Goal: Task Accomplishment & Management: Use online tool/utility

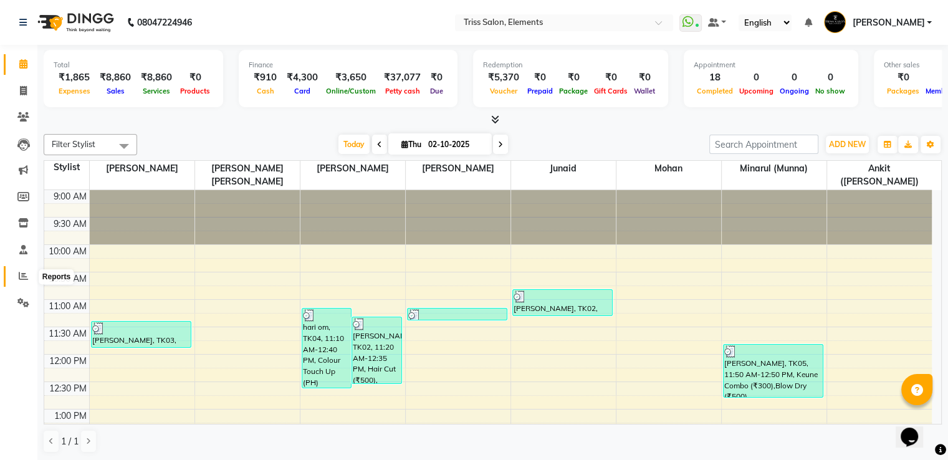
click at [24, 278] on icon at bounding box center [23, 275] width 9 height 9
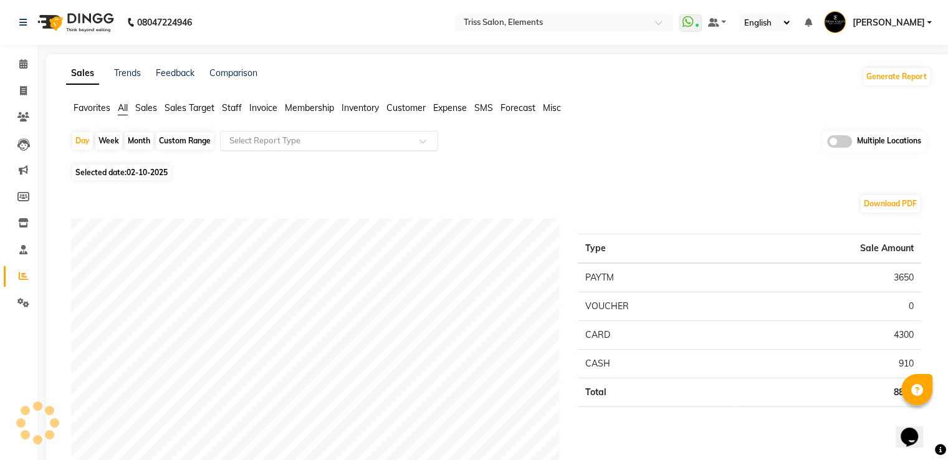
click at [269, 145] on input "text" at bounding box center [316, 141] width 179 height 12
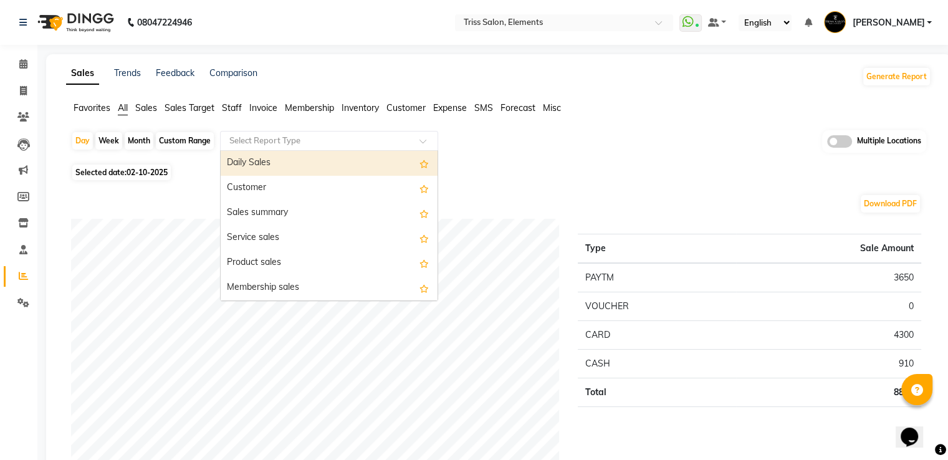
click at [237, 115] on div "Favorites All Sales Sales Target Staff Invoice Membership Inventory Customer Ex…" at bounding box center [499, 114] width 884 height 24
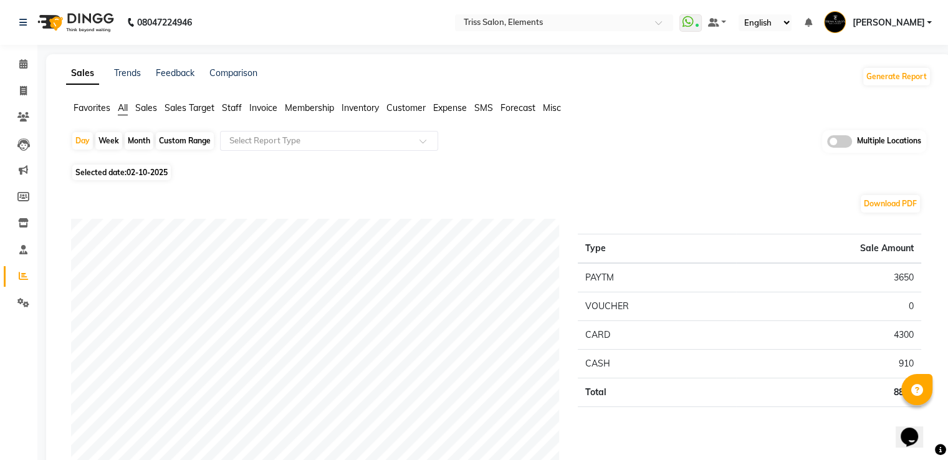
click at [234, 107] on span "Staff" at bounding box center [232, 107] width 20 height 11
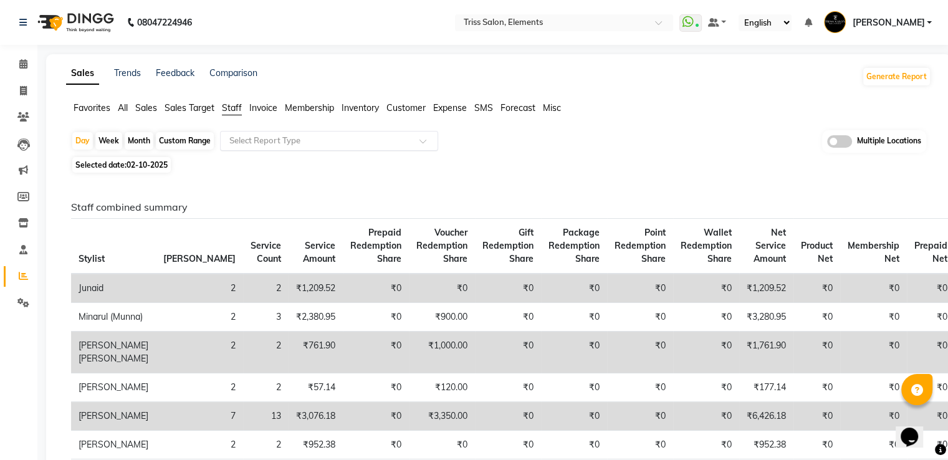
click at [266, 140] on input "text" at bounding box center [316, 141] width 179 height 12
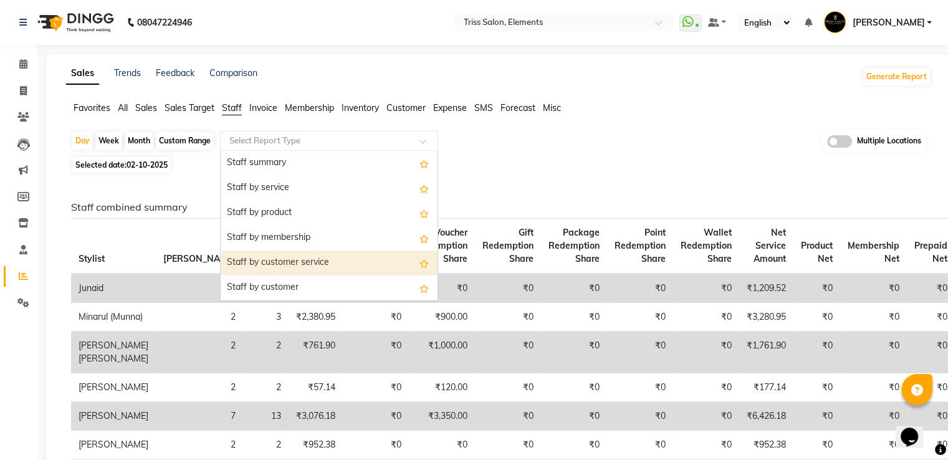
click at [297, 265] on div "Staff by customer service" at bounding box center [329, 262] width 217 height 25
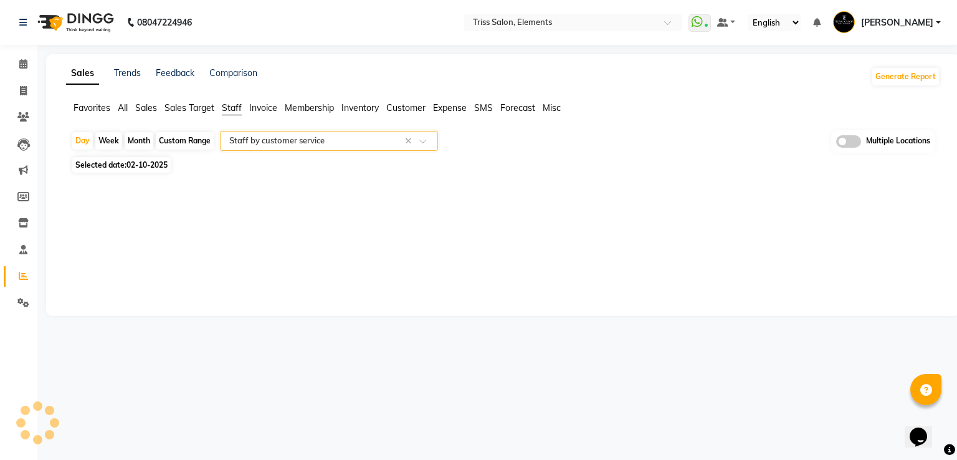
select select "full_report"
select select "csv"
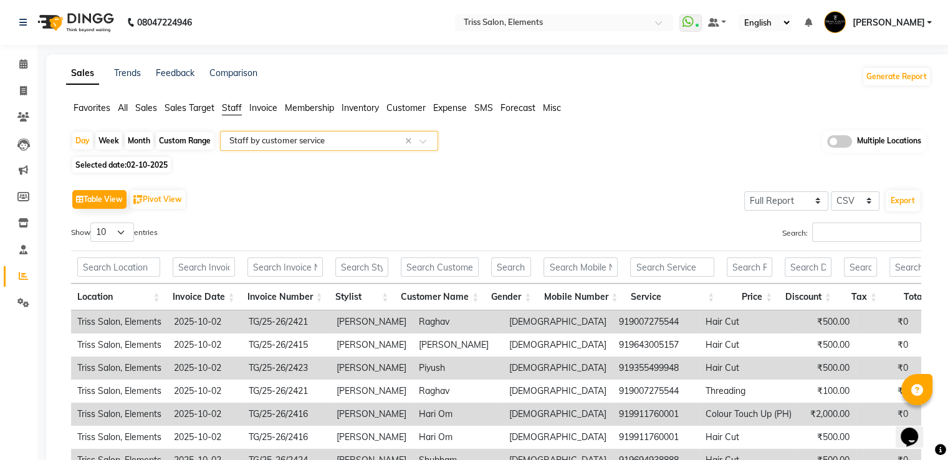
click at [138, 137] on div "Month" at bounding box center [139, 140] width 29 height 17
select select "10"
select select "2025"
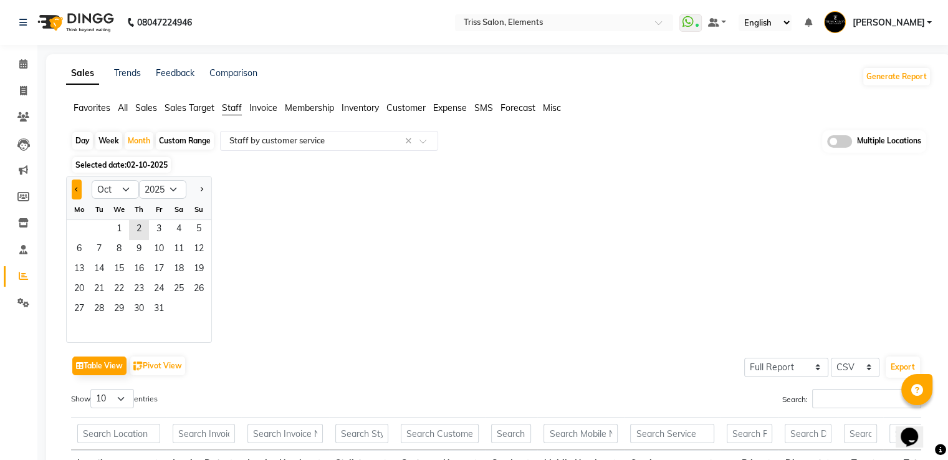
click at [78, 186] on button "Previous month" at bounding box center [77, 189] width 10 height 20
select select "9"
click at [134, 247] on span "11" at bounding box center [139, 250] width 20 height 20
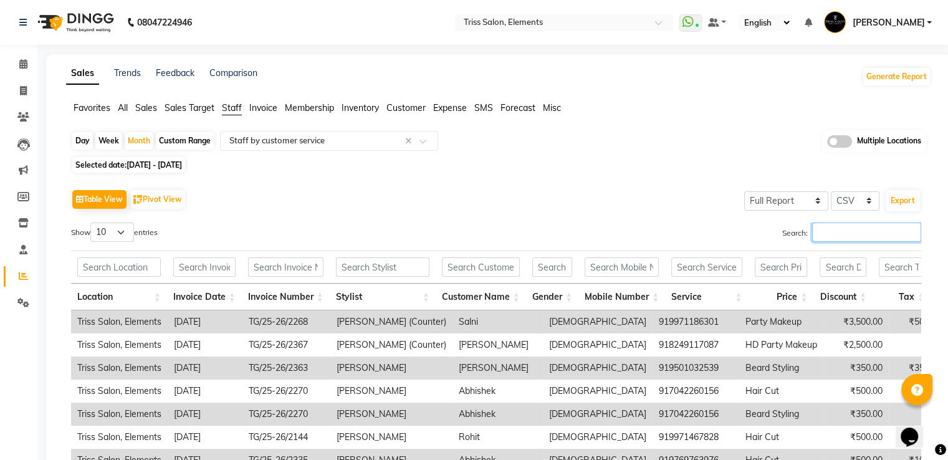
click at [840, 235] on input "Search:" at bounding box center [866, 231] width 109 height 19
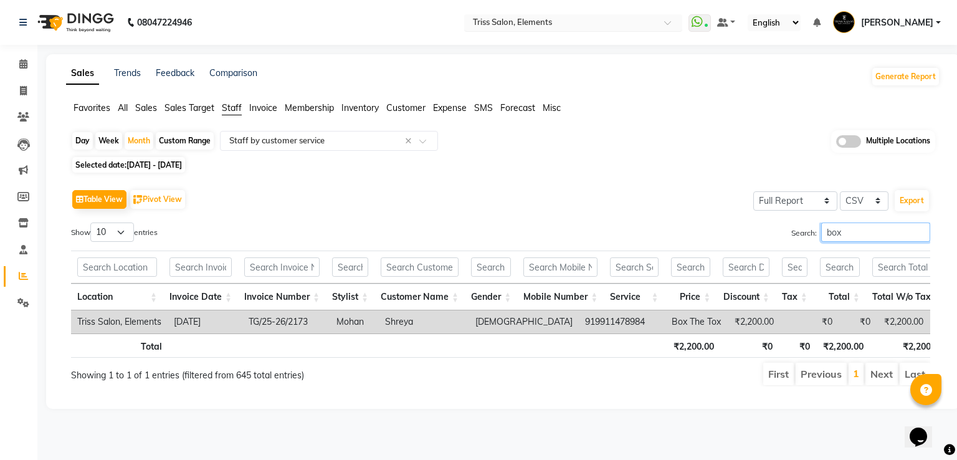
type input "box"
click at [568, 21] on input "text" at bounding box center [560, 23] width 181 height 12
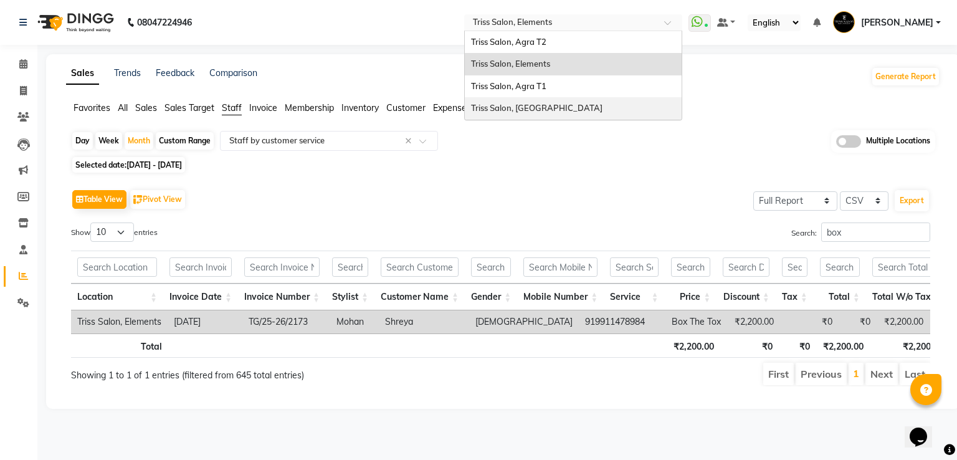
click at [546, 109] on span "Triss Salon, Mathura" at bounding box center [536, 108] width 131 height 10
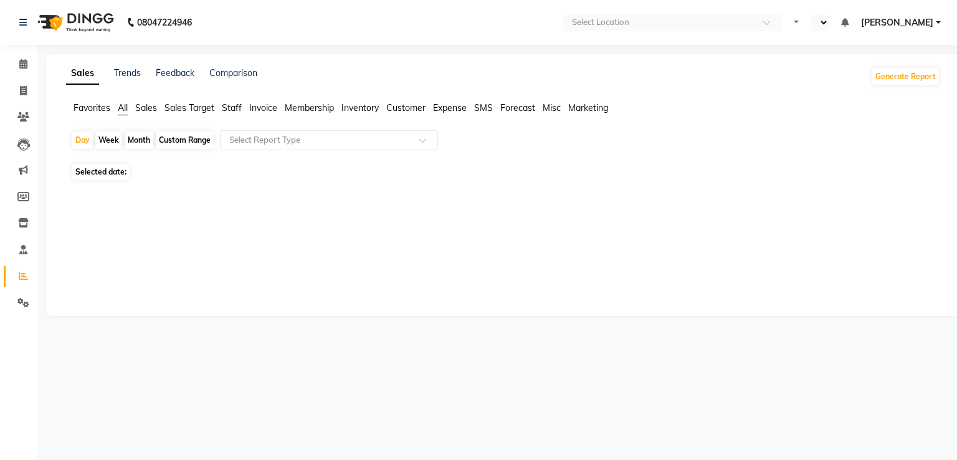
select select "en"
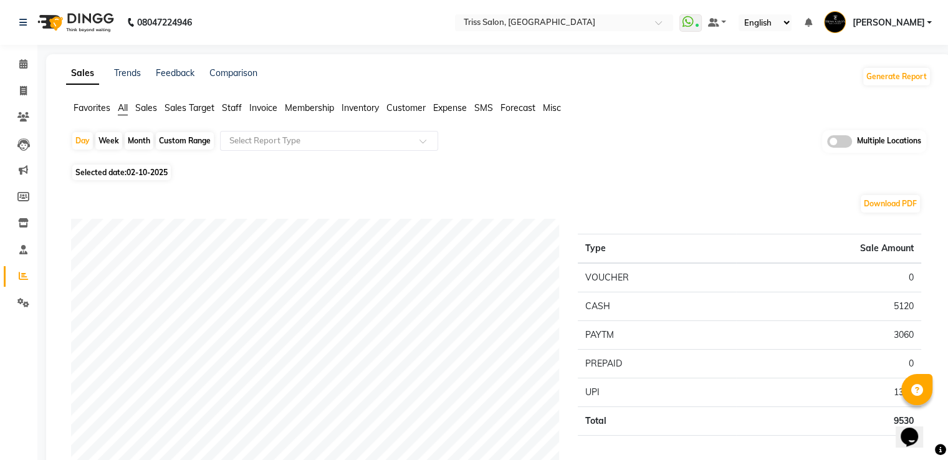
click at [226, 105] on span "Staff" at bounding box center [232, 107] width 20 height 11
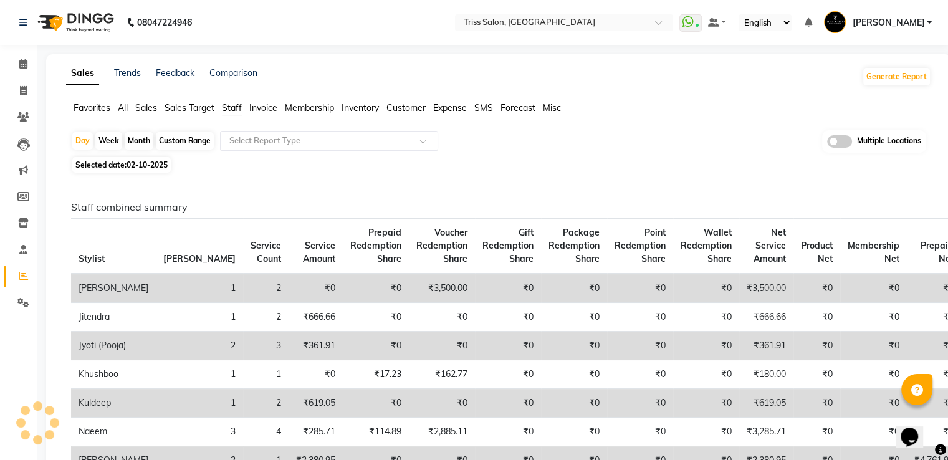
click at [255, 140] on input "text" at bounding box center [316, 141] width 179 height 12
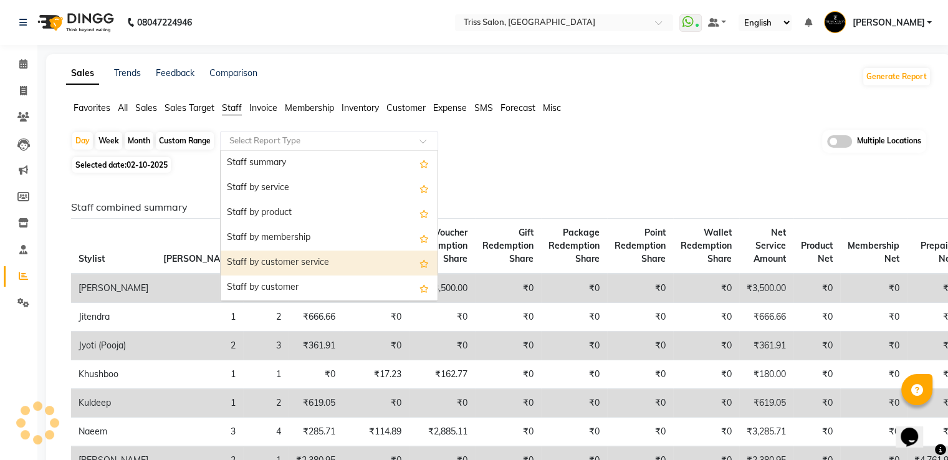
click at [282, 260] on div "Staff by customer service" at bounding box center [329, 262] width 217 height 25
select select "full_report"
select select "csv"
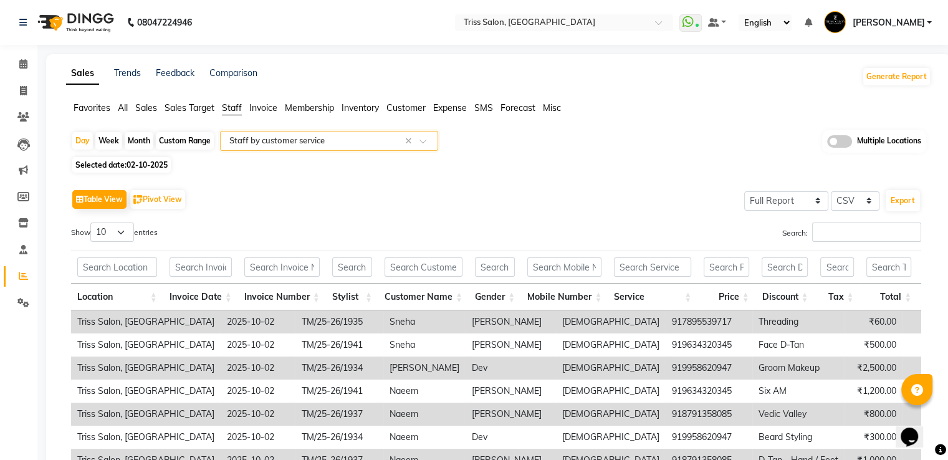
click at [136, 138] on div "Month" at bounding box center [139, 140] width 29 height 17
select select "10"
select select "2025"
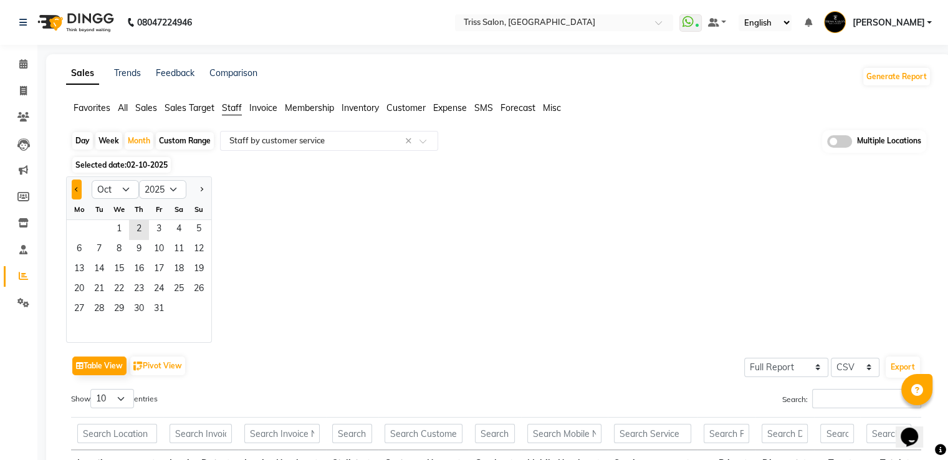
click at [75, 196] on button "Previous month" at bounding box center [77, 189] width 10 height 20
select select "9"
click at [128, 257] on span "10" at bounding box center [119, 250] width 20 height 20
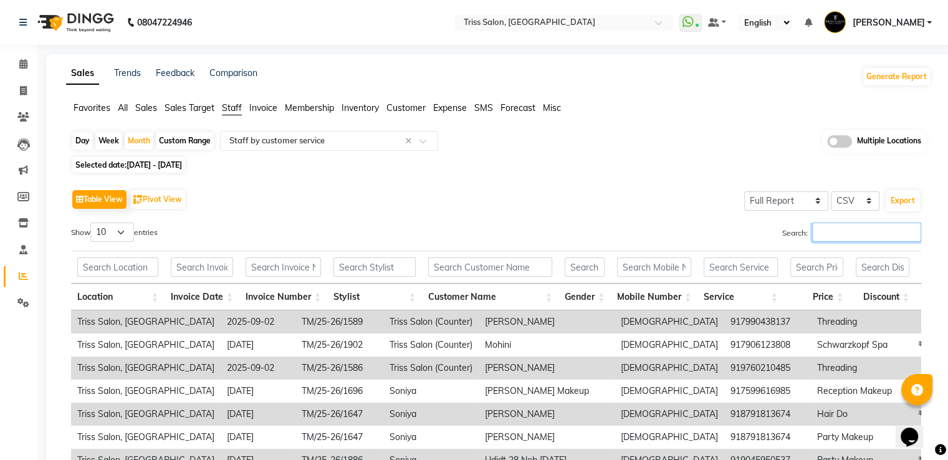
click at [828, 232] on input "Search:" at bounding box center [866, 231] width 109 height 19
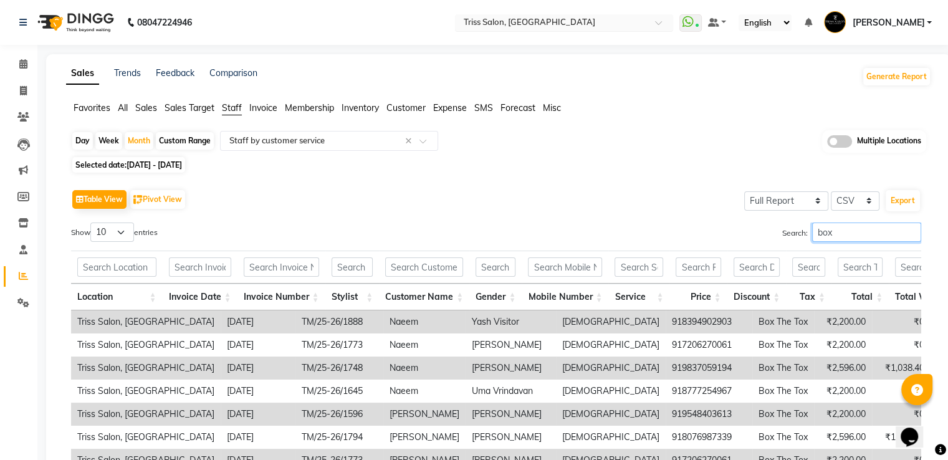
type input "box"
click at [523, 25] on input "text" at bounding box center [551, 23] width 181 height 12
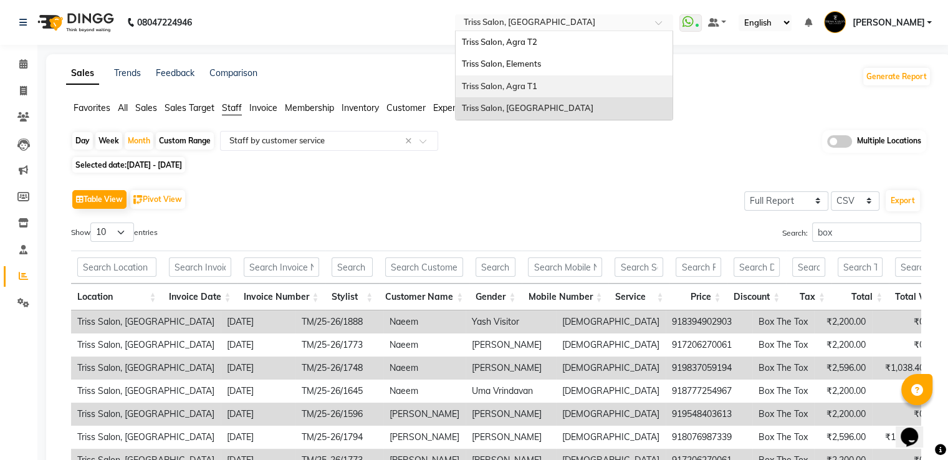
click at [537, 84] on span "Triss Salon, Agra T1" at bounding box center [499, 86] width 75 height 10
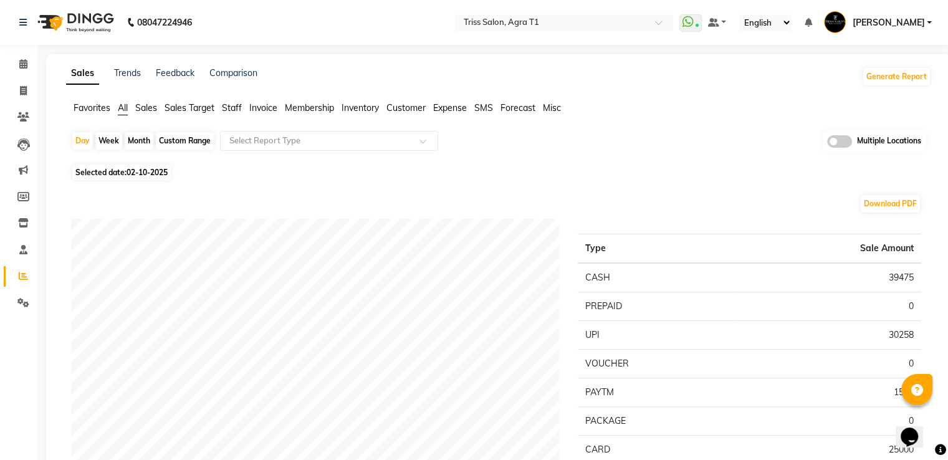
click at [142, 138] on div "Month" at bounding box center [139, 140] width 29 height 17
select select "10"
select select "2025"
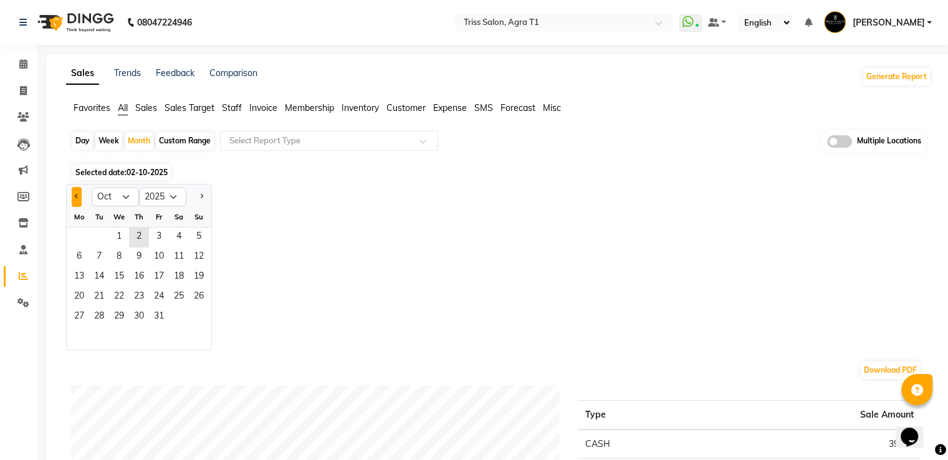
click at [80, 203] on button "Previous month" at bounding box center [77, 197] width 10 height 20
select select "9"
click at [92, 236] on span "2" at bounding box center [99, 237] width 20 height 20
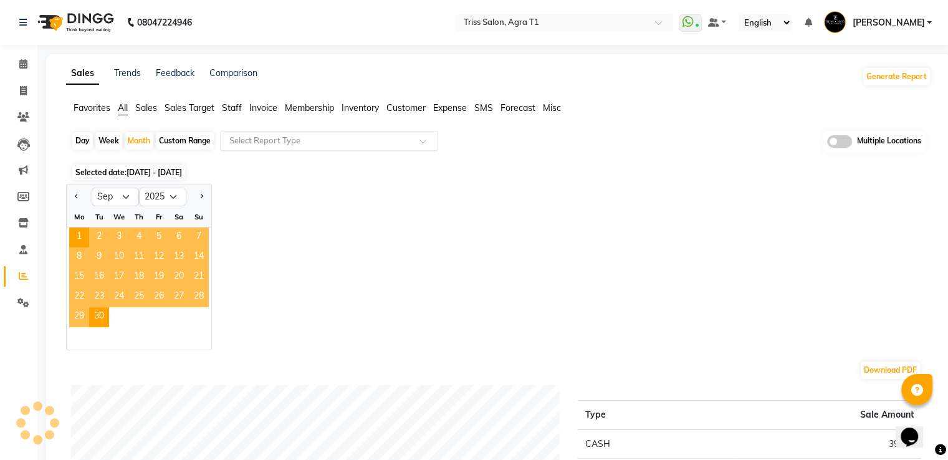
click at [291, 140] on input "text" at bounding box center [316, 141] width 179 height 12
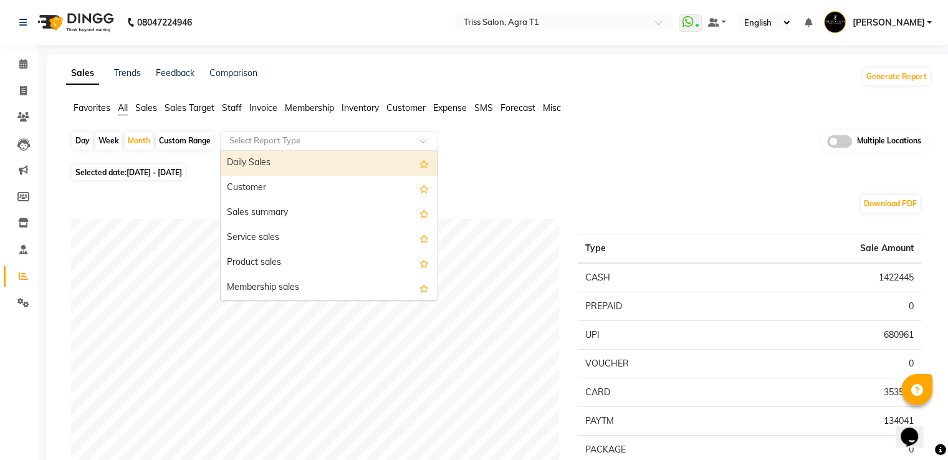
click at [297, 166] on div "Daily Sales" at bounding box center [329, 163] width 217 height 25
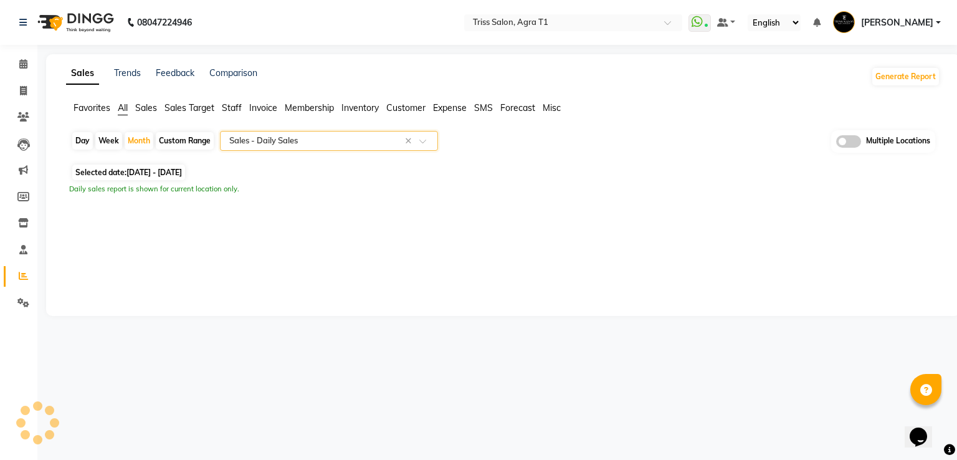
select select "full_report"
select select "csv"
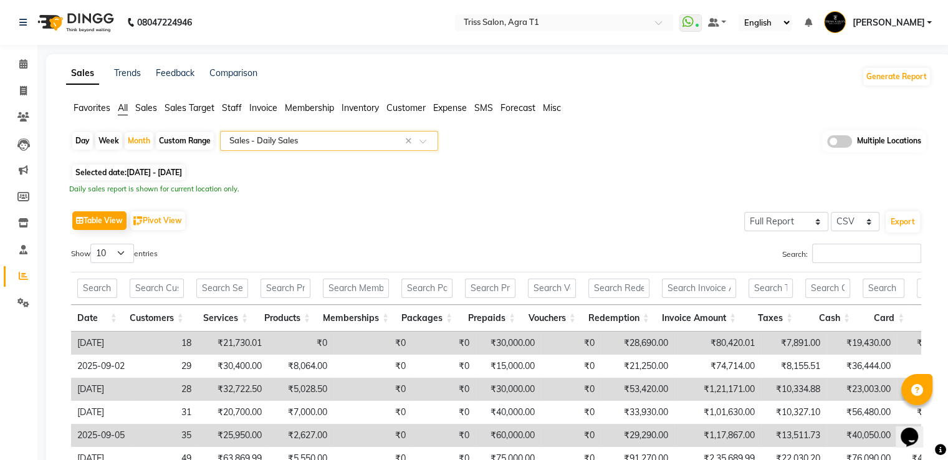
click at [293, 145] on input "text" at bounding box center [316, 141] width 179 height 12
click at [247, 110] on ul "Favorites All Sales Sales Target Staff Invoice Membership Inventory Customer Ex…" at bounding box center [498, 109] width 865 height 14
click at [234, 105] on span "Staff" at bounding box center [232, 107] width 20 height 11
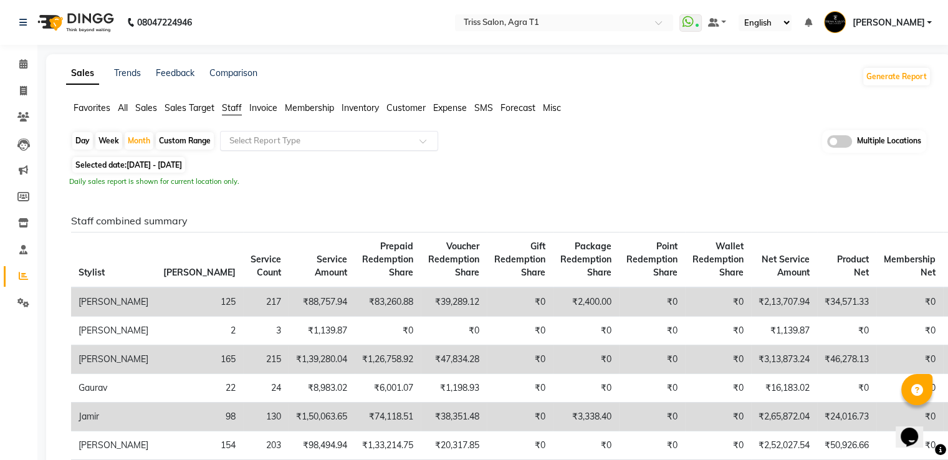
click at [249, 131] on div "Select Report Type" at bounding box center [329, 141] width 218 height 20
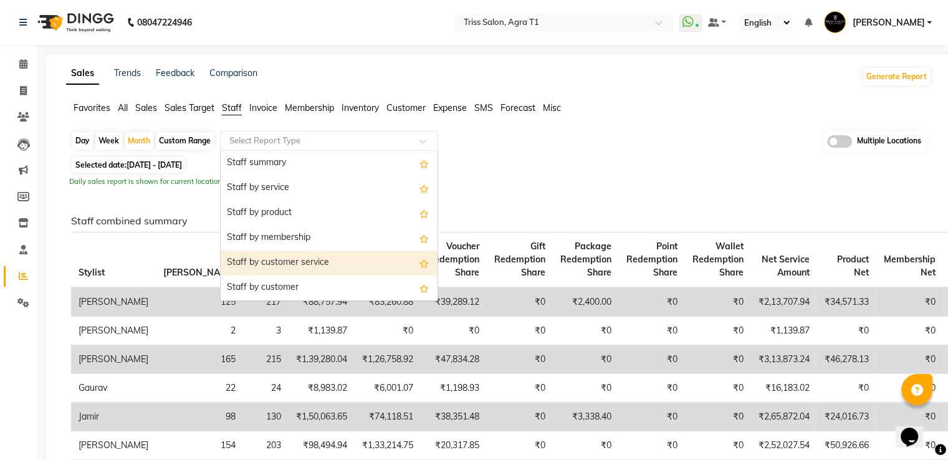
click at [307, 266] on div "Staff by customer service" at bounding box center [329, 262] width 217 height 25
select select "full_report"
select select "csv"
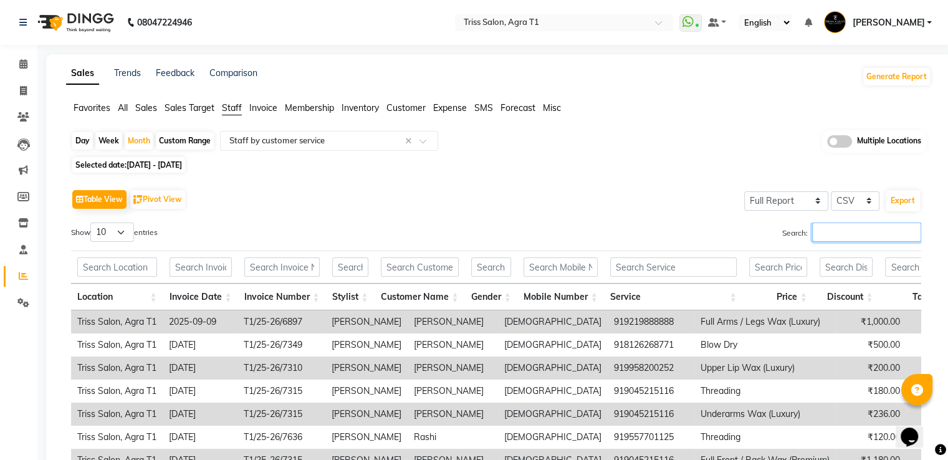
click at [823, 231] on input "Search:" at bounding box center [866, 231] width 109 height 19
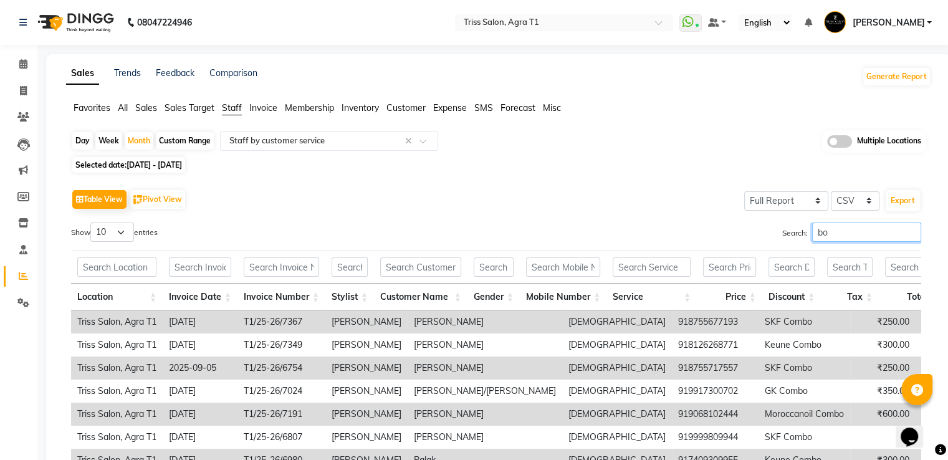
type input "box"
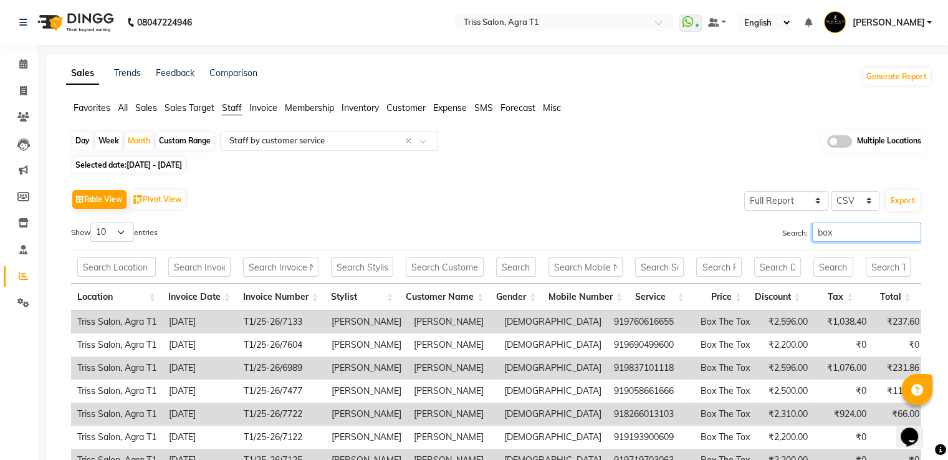
drag, startPoint x: 842, startPoint y: 236, endPoint x: 773, endPoint y: 240, distance: 69.9
click at [812, 237] on input "box" at bounding box center [866, 231] width 109 height 19
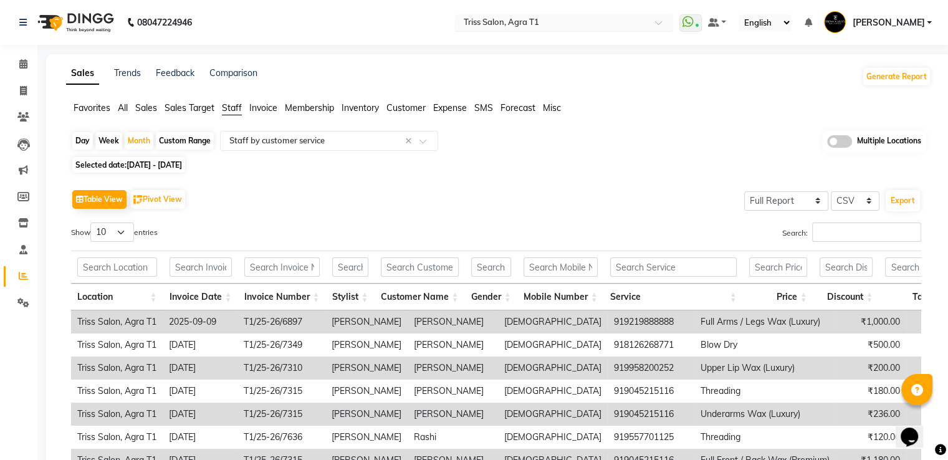
click at [623, 30] on ng-select "Select Location × Triss Salon, Agra T1" at bounding box center [564, 22] width 218 height 17
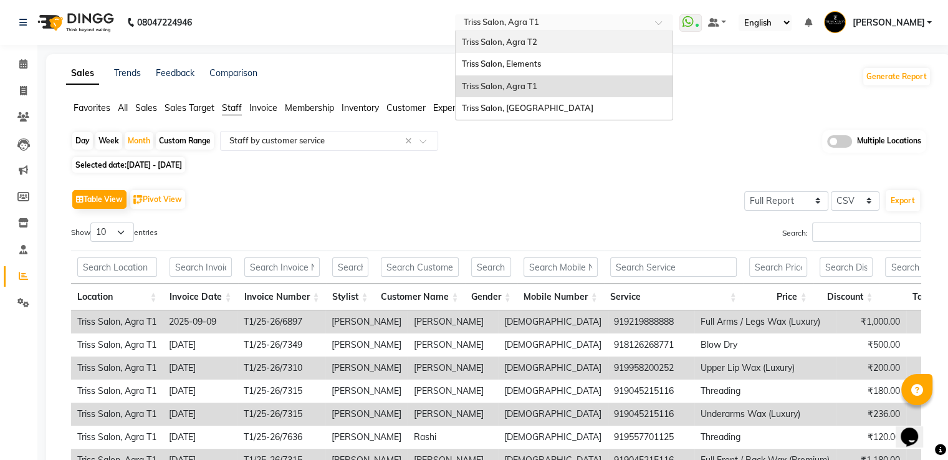
click at [570, 50] on div "Triss Salon, Agra T2" at bounding box center [564, 42] width 217 height 22
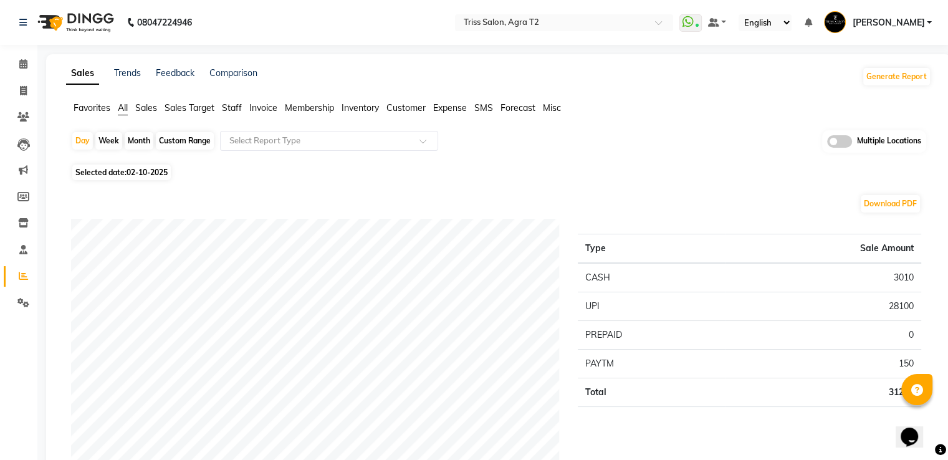
click at [131, 143] on div "Month" at bounding box center [139, 140] width 29 height 17
select select "10"
select select "2025"
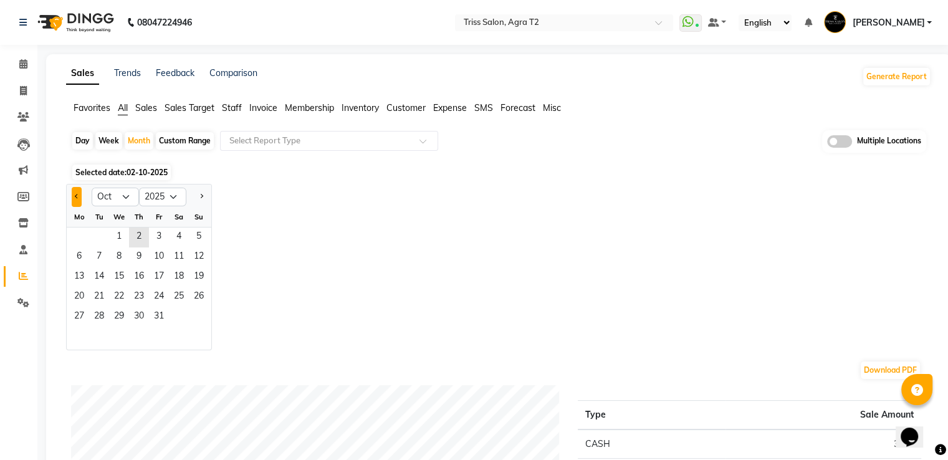
click at [75, 197] on span "Previous month" at bounding box center [77, 196] width 4 height 4
select select "9"
drag, startPoint x: 113, startPoint y: 252, endPoint x: 157, endPoint y: 277, distance: 51.1
click at [157, 277] on span "19" at bounding box center [159, 277] width 20 height 20
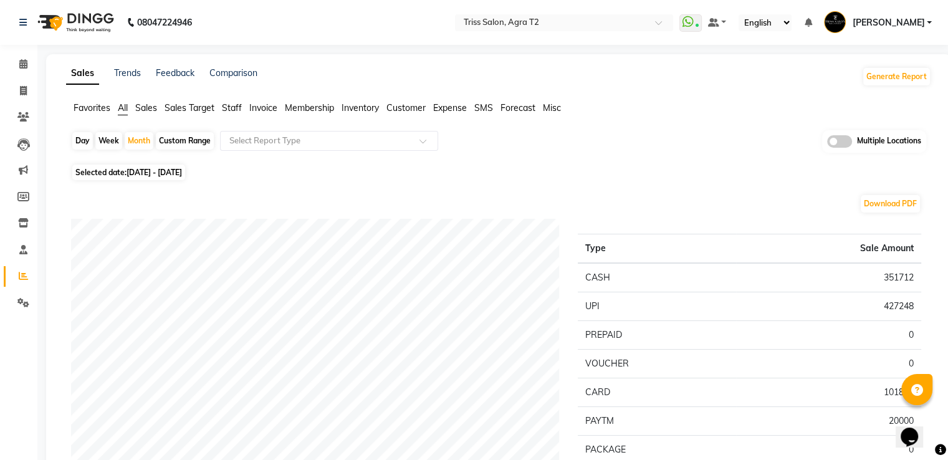
click at [236, 109] on span "Staff" at bounding box center [232, 107] width 20 height 11
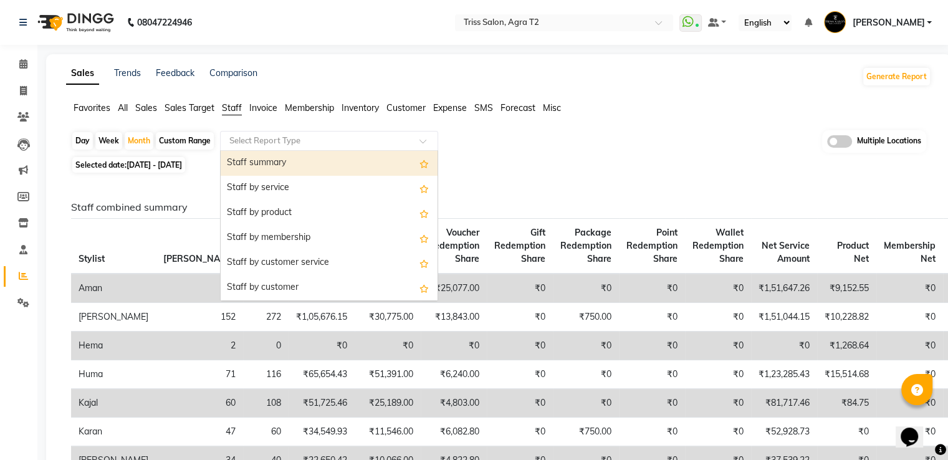
click at [255, 131] on div "Select Report Type" at bounding box center [329, 141] width 218 height 20
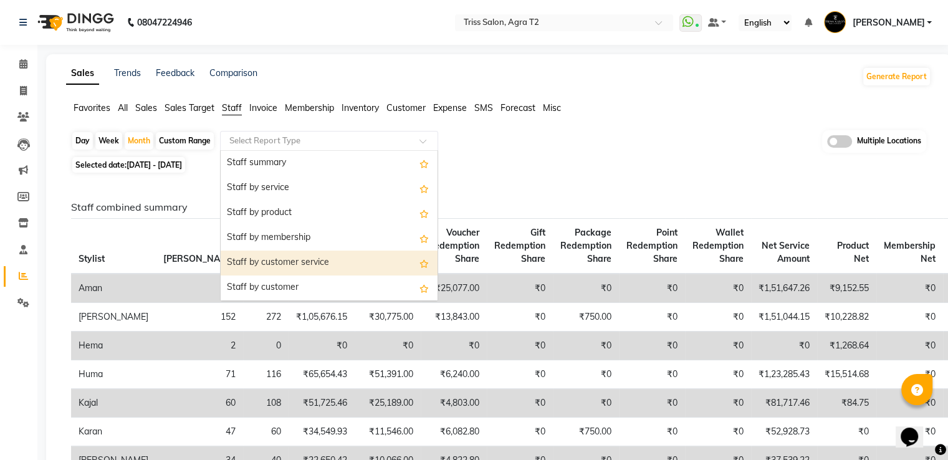
click at [297, 270] on div "Staff by customer service" at bounding box center [329, 262] width 217 height 25
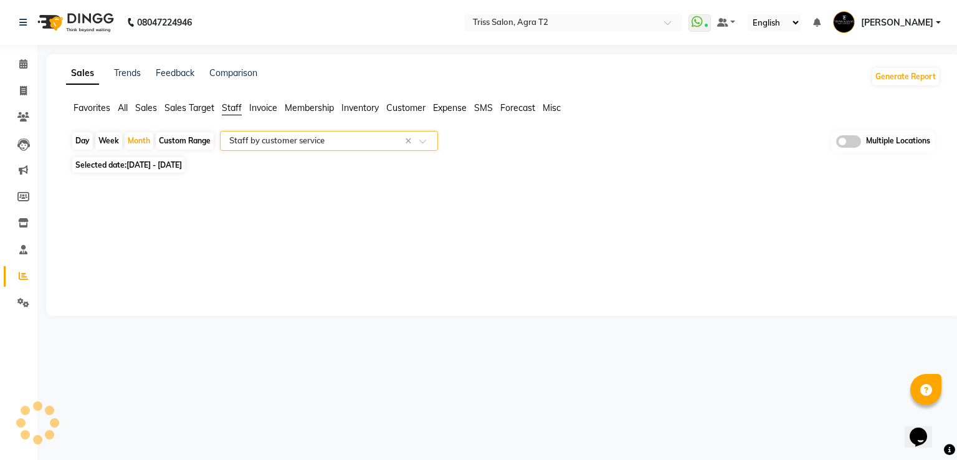
select select "full_report"
select select "csv"
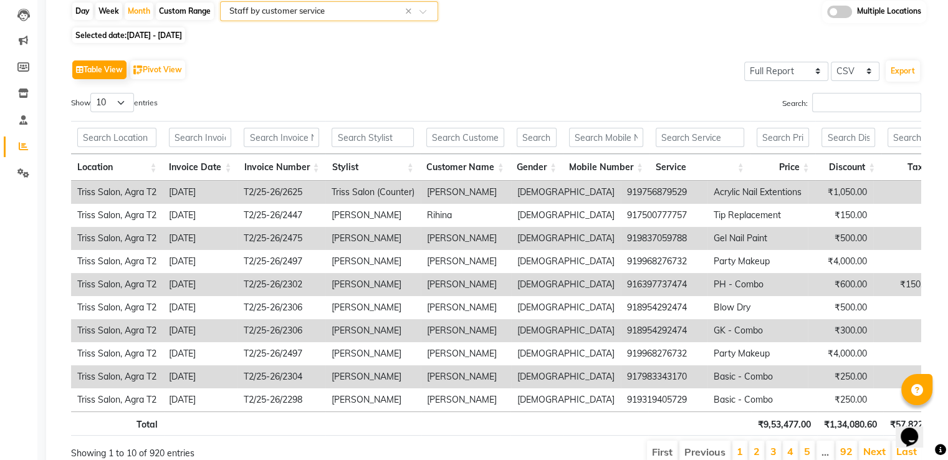
scroll to position [193, 0]
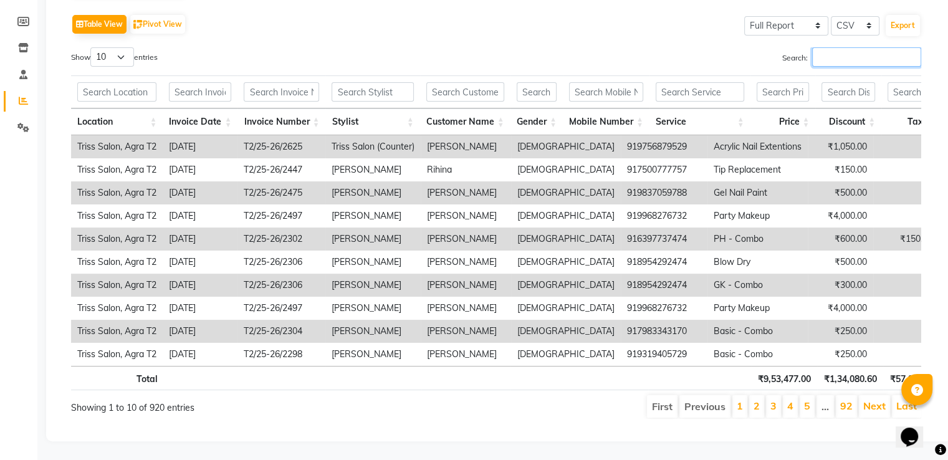
click at [834, 47] on input "Search:" at bounding box center [866, 56] width 109 height 19
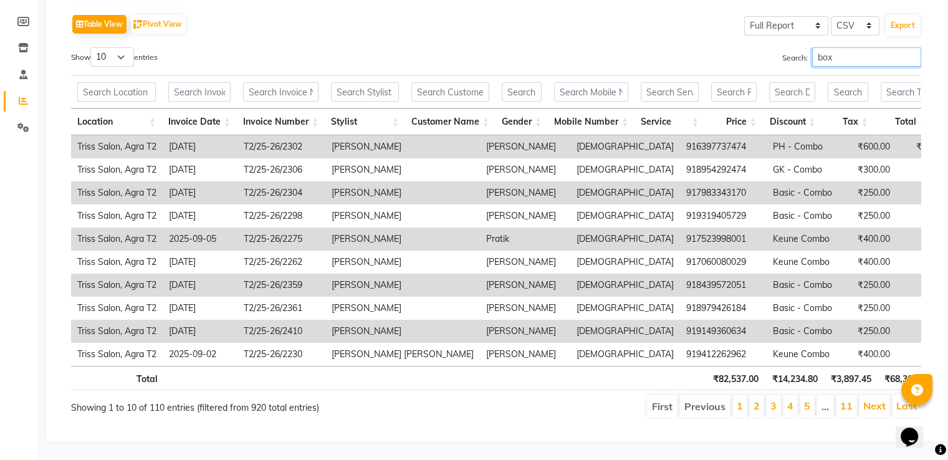
scroll to position [123, 0]
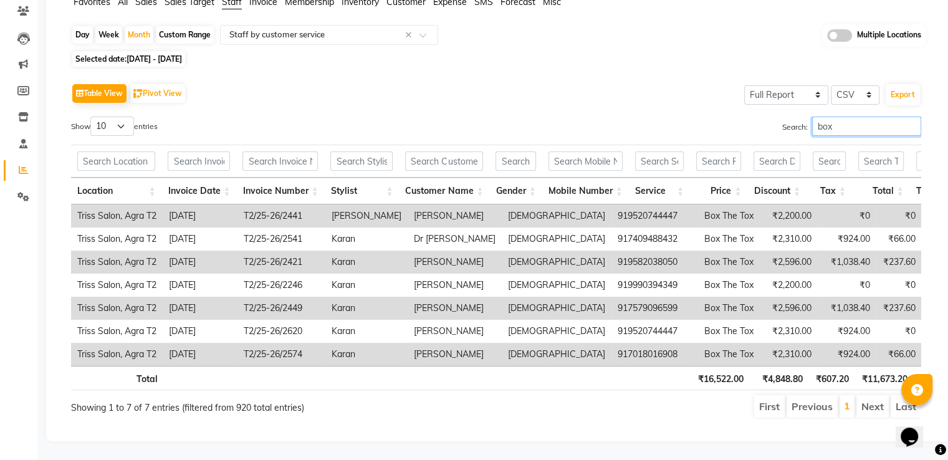
type input "box"
drag, startPoint x: 778, startPoint y: 175, endPoint x: 957, endPoint y: 41, distance: 223.8
click at [948, 41] on html "08047224946 Select Location × Triss Salon, Agra T2 WhatsApp Status ✕ Status: Co…" at bounding box center [474, 124] width 948 height 460
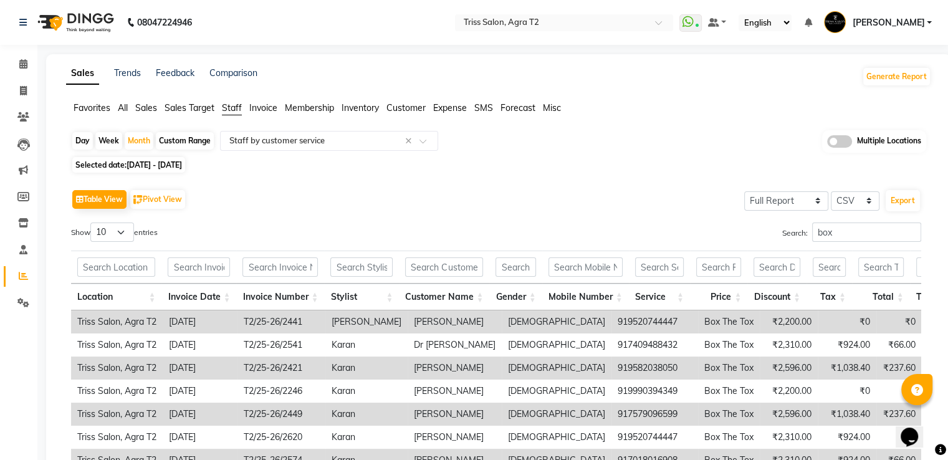
click at [78, 23] on img at bounding box center [74, 22] width 85 height 35
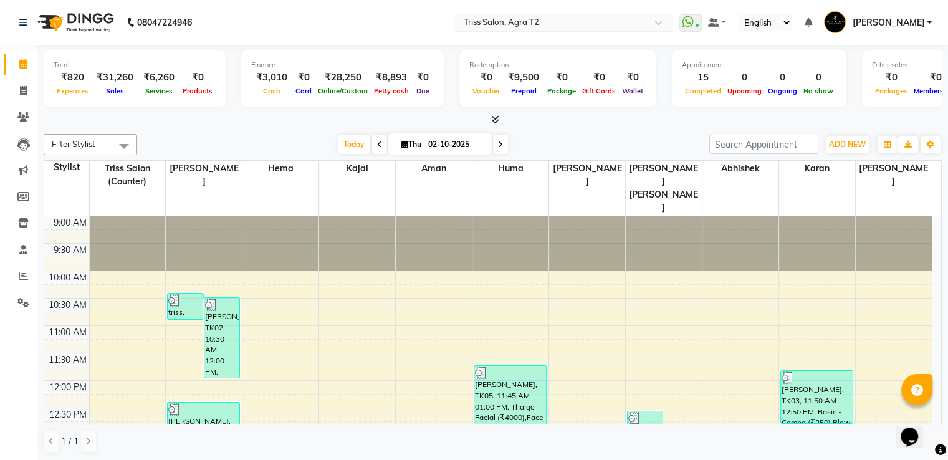
click at [515, 17] on input "text" at bounding box center [551, 23] width 181 height 12
click at [553, 123] on div at bounding box center [493, 119] width 898 height 13
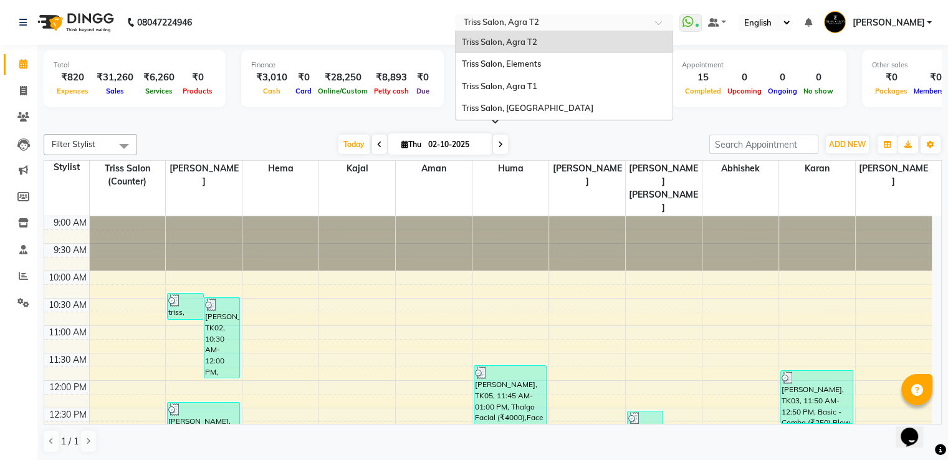
click at [547, 21] on input "text" at bounding box center [551, 23] width 181 height 12
click at [536, 114] on div "Triss Salon, [GEOGRAPHIC_DATA]" at bounding box center [564, 108] width 217 height 22
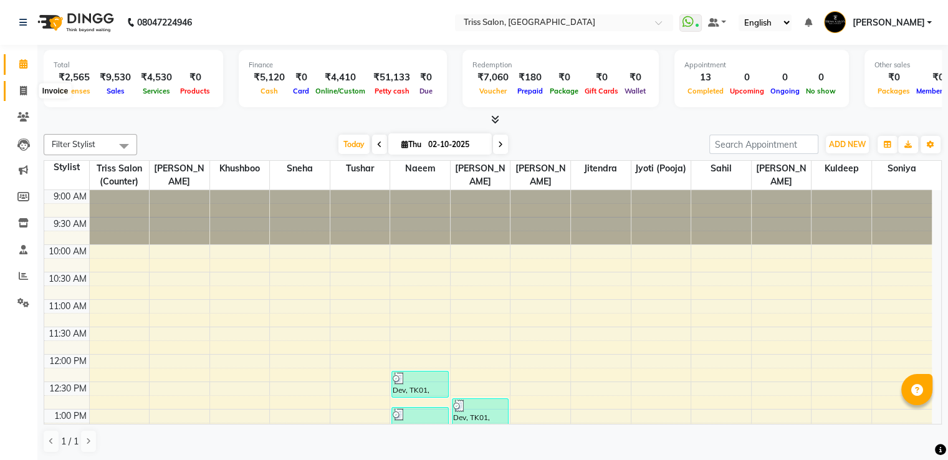
click at [17, 95] on span at bounding box center [23, 91] width 22 height 14
select select "service"
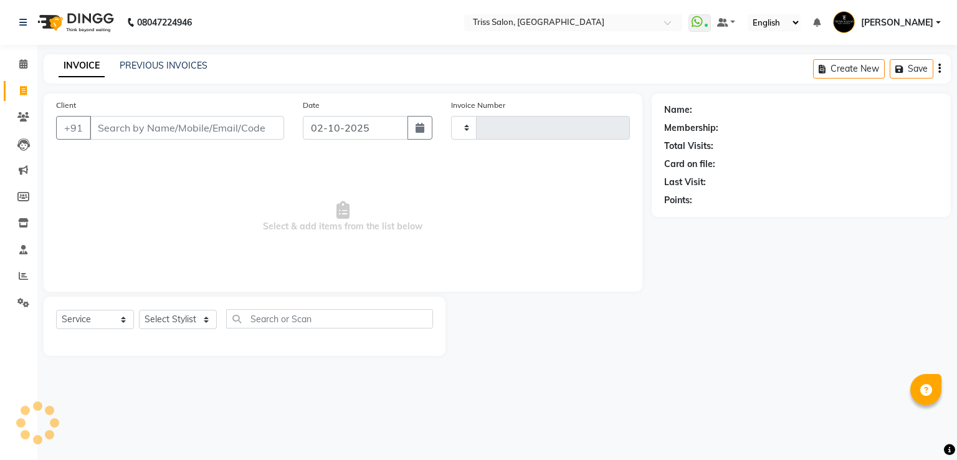
click at [120, 13] on div "08047224946" at bounding box center [105, 22] width 191 height 35
type input "1942"
select select "4304"
click at [79, 22] on img at bounding box center [74, 22] width 85 height 35
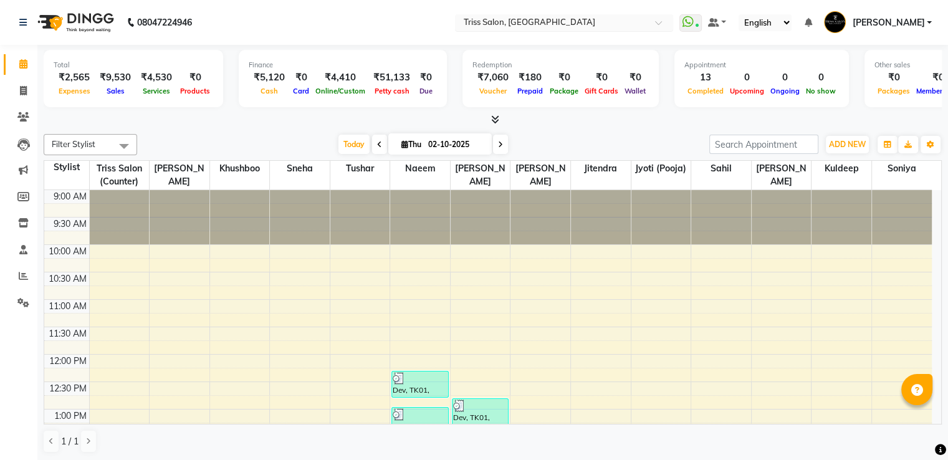
click at [516, 18] on input "text" at bounding box center [551, 23] width 181 height 12
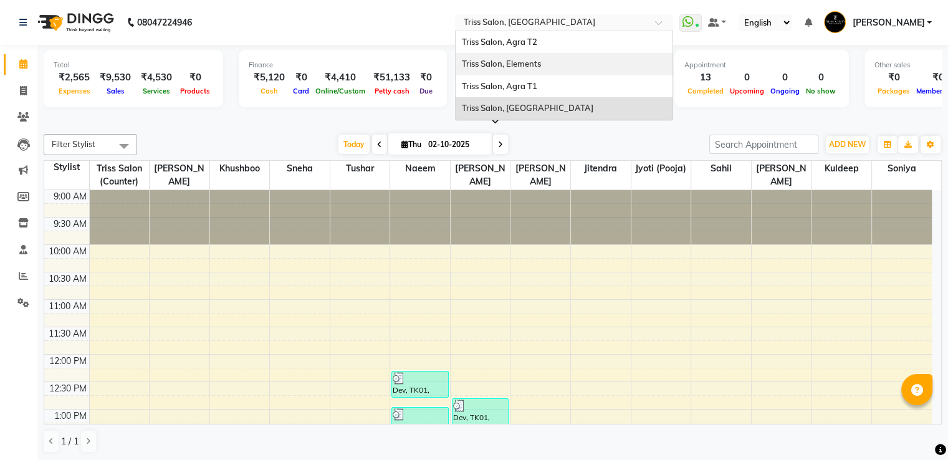
click at [535, 68] on span "Triss Salon, Elements" at bounding box center [501, 64] width 79 height 10
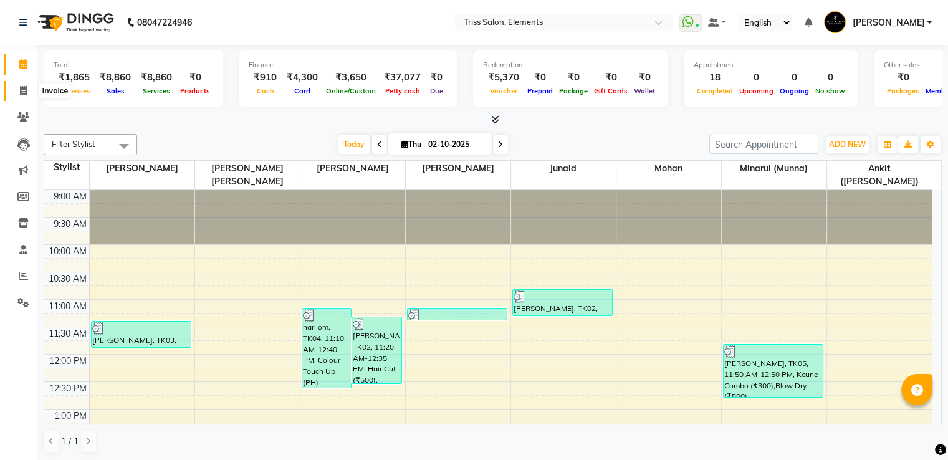
click at [28, 88] on span at bounding box center [23, 91] width 22 height 14
select select "service"
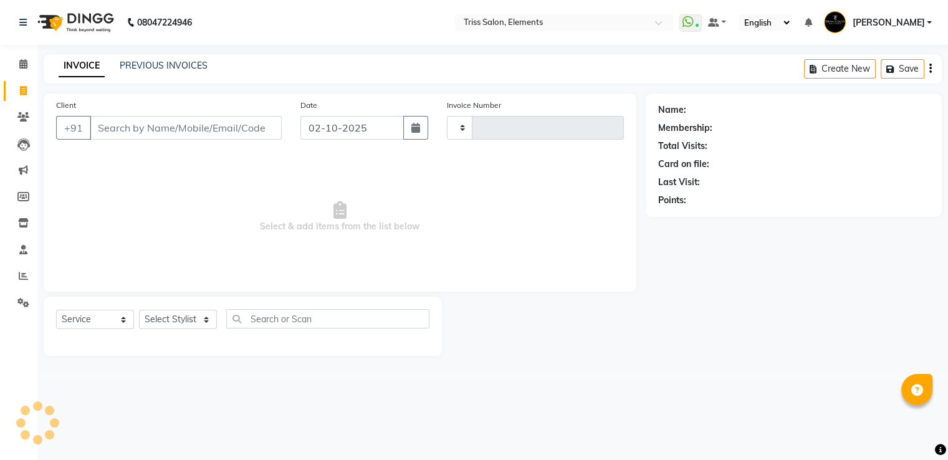
type input "2426"
select select "4303"
